Goal: Task Accomplishment & Management: Use online tool/utility

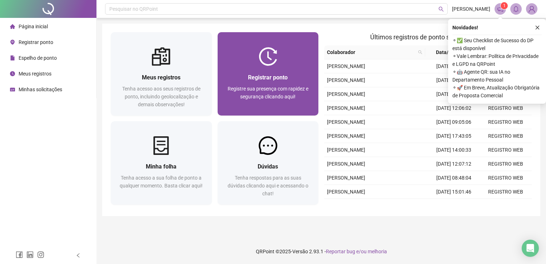
click at [219, 63] on div at bounding box center [268, 56] width 101 height 19
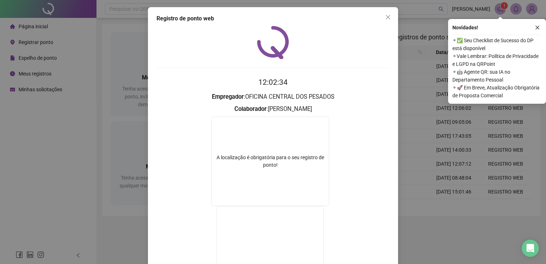
drag, startPoint x: 422, startPoint y: 73, endPoint x: 417, endPoint y: 83, distance: 11.2
click at [419, 81] on div "Registro de ponto web 12:02:34 Empregador : OFICINA CENTRAL DOS PESADOS Colabor…" at bounding box center [273, 132] width 546 height 264
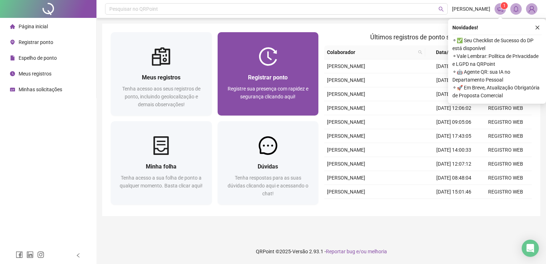
click at [251, 67] on div "Registrar ponto Registre sua presença com rapidez e segurança clicando aqui!" at bounding box center [268, 91] width 101 height 50
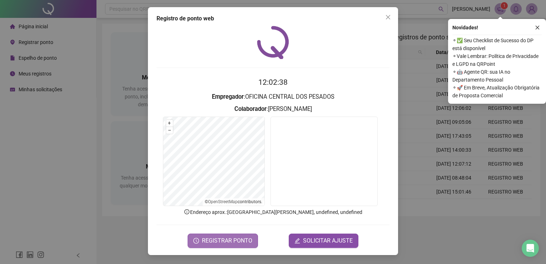
click at [213, 238] on span "REGISTRAR PONTO" at bounding box center [227, 240] width 50 height 9
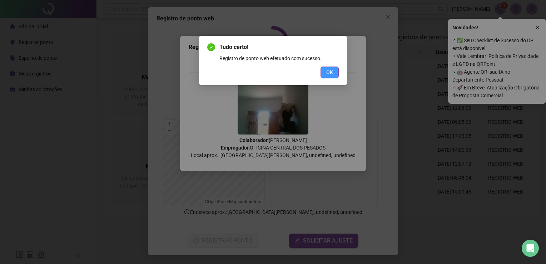
click at [338, 72] on button "OK" at bounding box center [329, 71] width 18 height 11
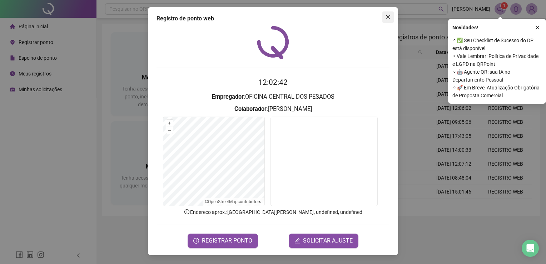
click at [387, 15] on icon "close" at bounding box center [388, 17] width 6 height 6
